Goal: Check status: Check status

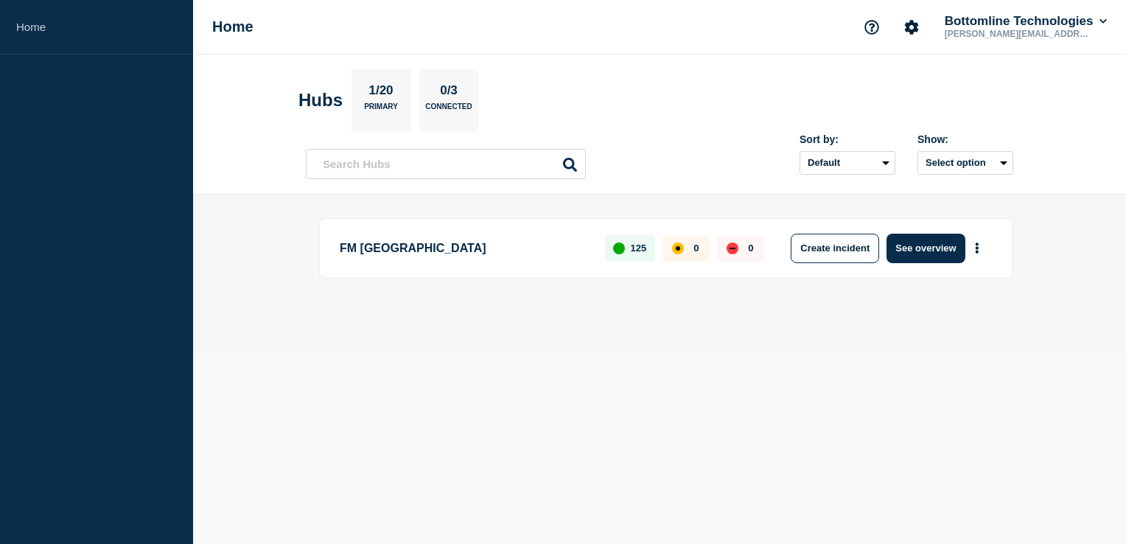
click at [371, 246] on p "FM [GEOGRAPHIC_DATA]" at bounding box center [464, 248] width 248 height 29
click at [926, 252] on button "See overview" at bounding box center [926, 248] width 78 height 29
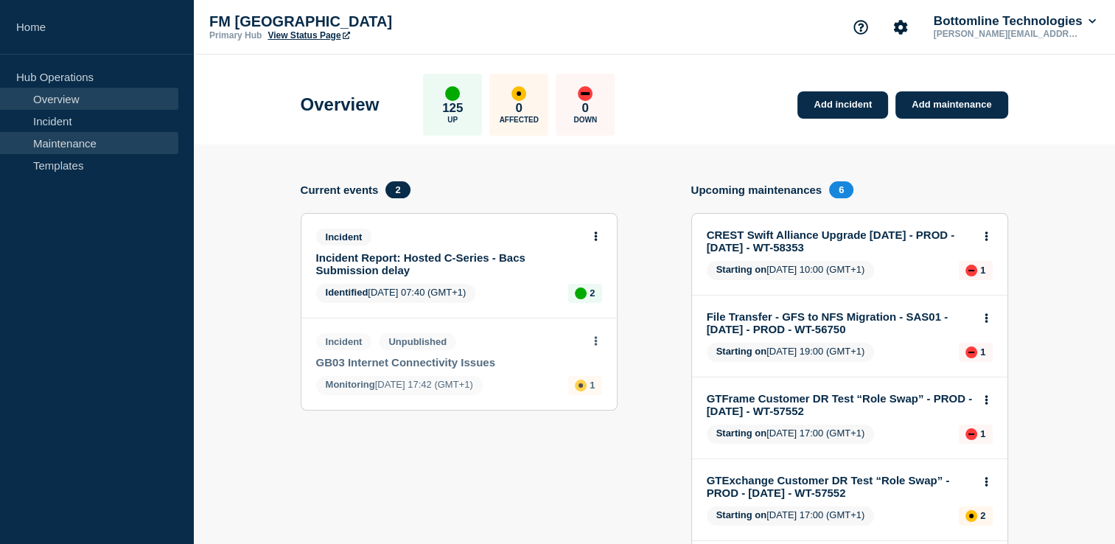
click at [49, 146] on link "Maintenance" at bounding box center [89, 143] width 178 height 22
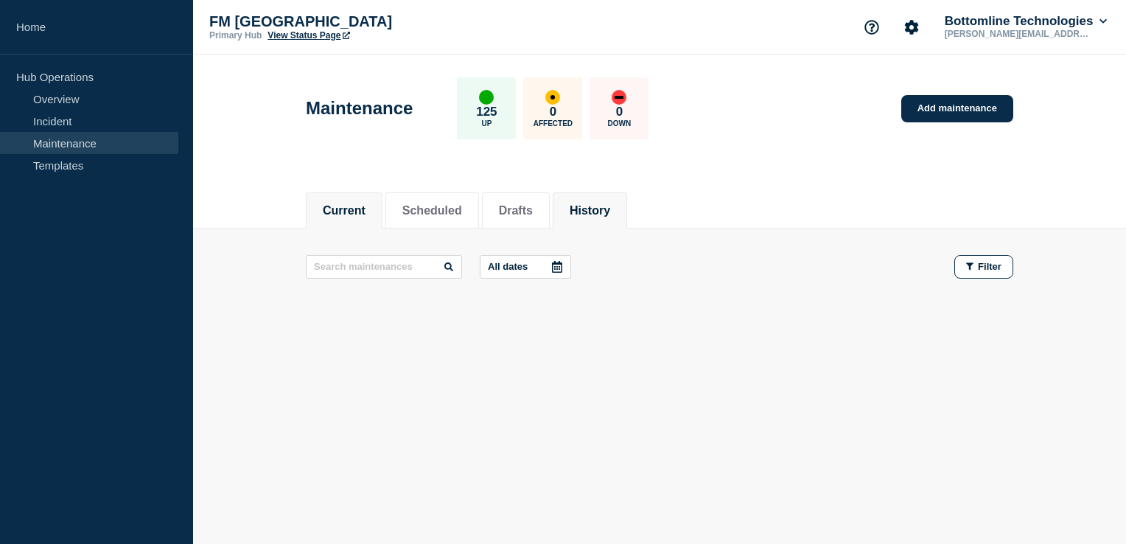
click at [604, 209] on button "History" at bounding box center [590, 210] width 41 height 13
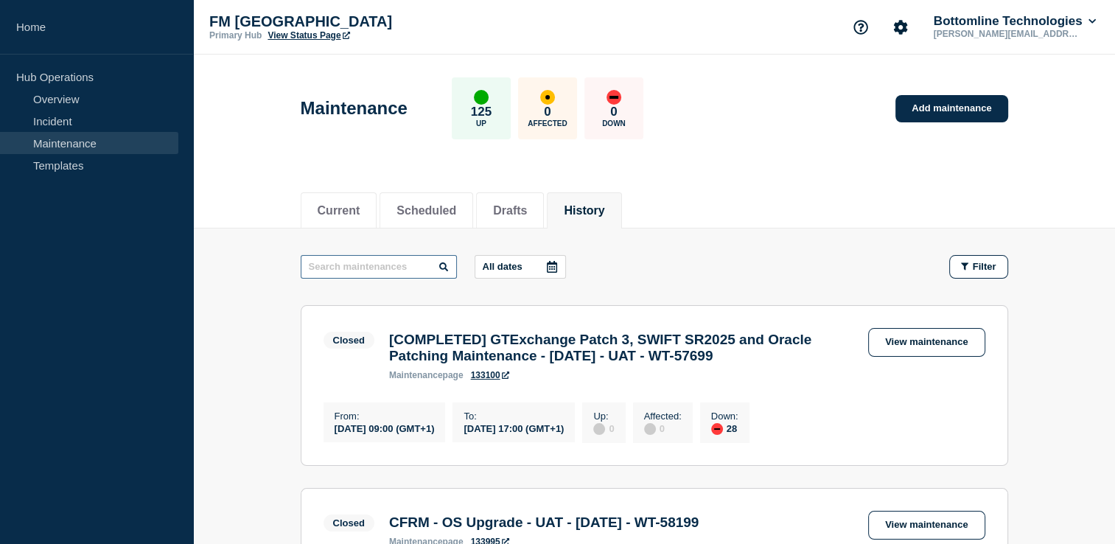
click at [397, 266] on input "text" at bounding box center [379, 267] width 156 height 24
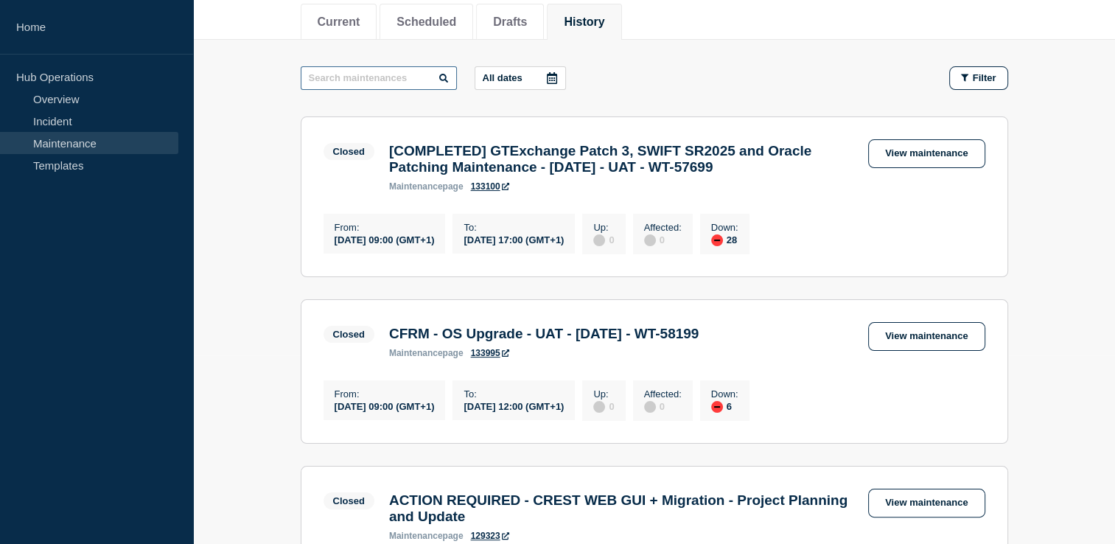
scroll to position [221, 0]
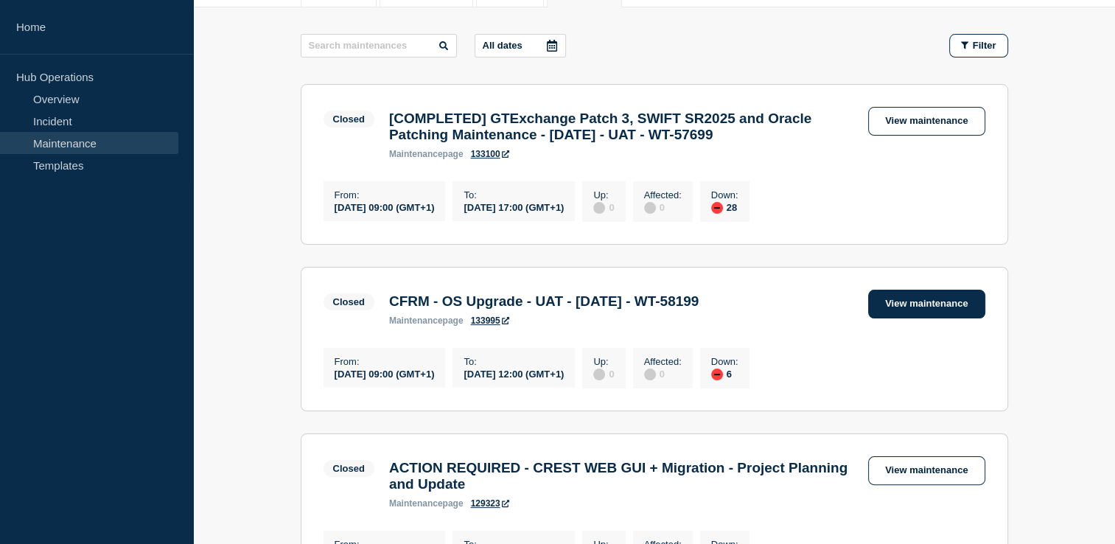
click at [931, 318] on link "View maintenance" at bounding box center [926, 304] width 116 height 29
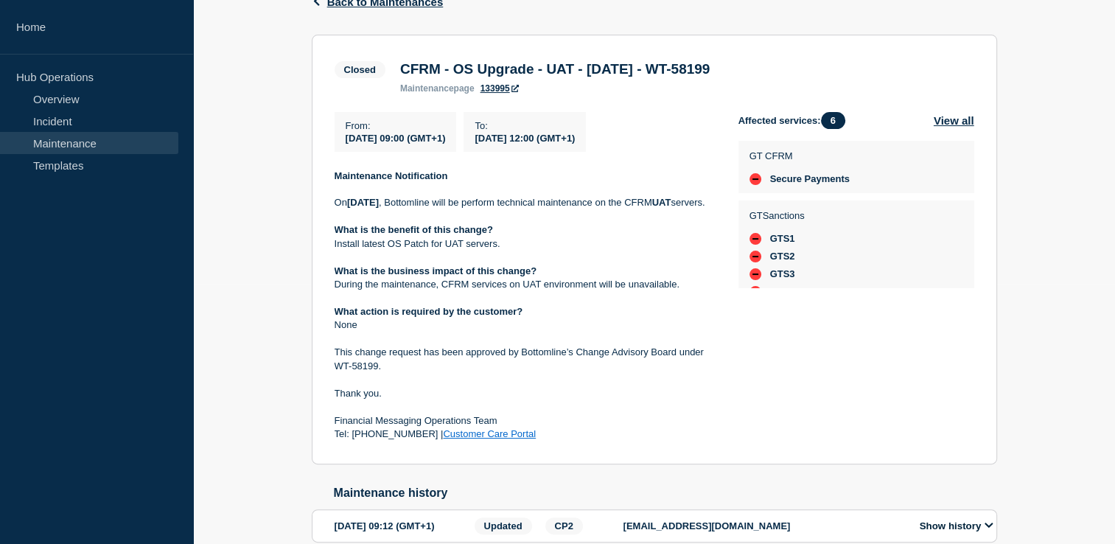
scroll to position [295, 0]
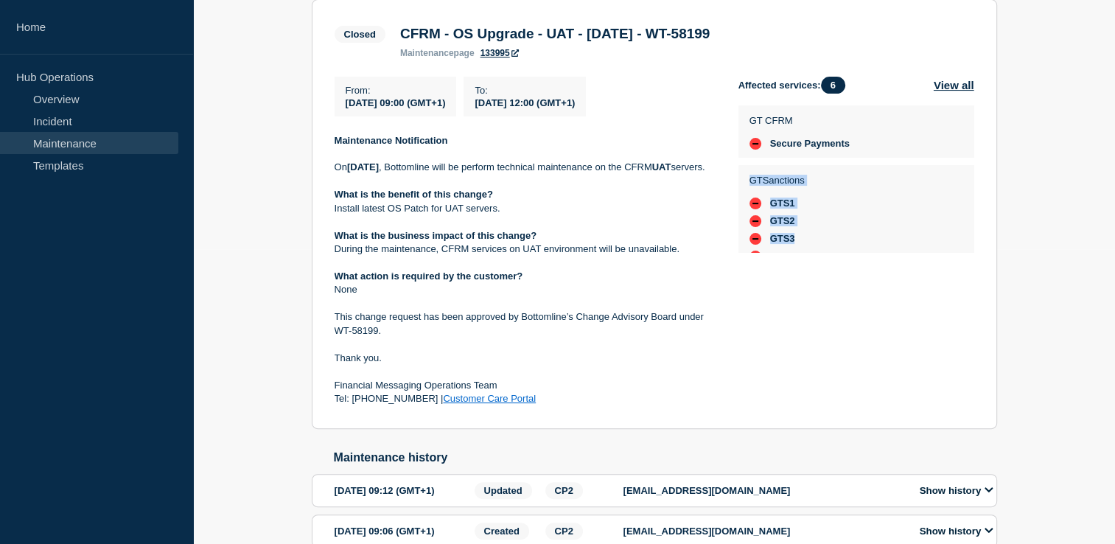
drag, startPoint x: 834, startPoint y: 243, endPoint x: 749, endPoint y: 187, distance: 102.2
click at [750, 187] on div "GTSanctions GTS1 GTS2 GTS3 GTS4 GTS5" at bounding box center [857, 226] width 214 height 107
drag, startPoint x: 749, startPoint y: 187, endPoint x: 856, endPoint y: 321, distance: 172.0
click at [856, 326] on div "Affected services: 6 View all GT CFRM Secure Payments GTSanctions GTS1 GTS2 GTS…" at bounding box center [856, 241] width 236 height 329
click at [748, 123] on div "GT CFRM Secure Payments" at bounding box center [856, 131] width 236 height 52
